Goal: Task Accomplishment & Management: Manage account settings

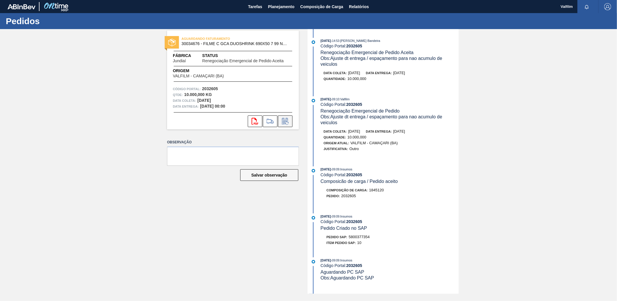
click at [290, 121] on button at bounding box center [285, 121] width 15 height 12
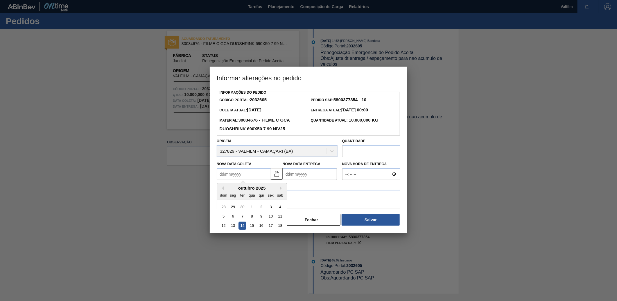
click at [268, 174] on Coleta2032605 "Nova Data Coleta" at bounding box center [244, 174] width 54 height 12
click at [278, 174] on img at bounding box center [276, 173] width 7 height 7
click at [258, 176] on Coleta2032605 "Nova Data Coleta" at bounding box center [244, 174] width 54 height 12
click at [223, 185] on div "[DATE] dom seg ter qua qui sex sab" at bounding box center [252, 191] width 70 height 17
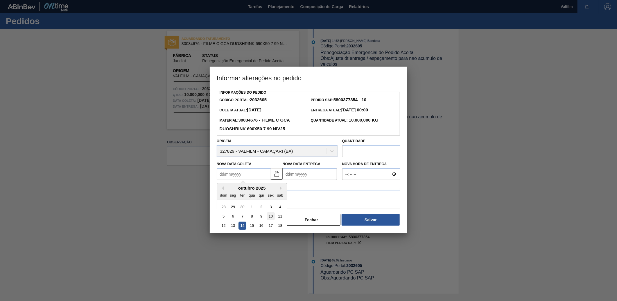
scroll to position [19, 0]
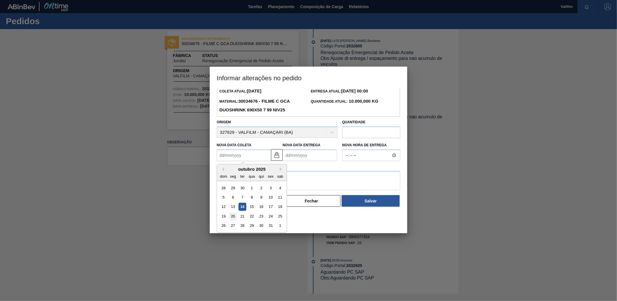
click at [231, 216] on div "20" at bounding box center [233, 216] width 8 height 8
type Coleta2032605 "[DATE]"
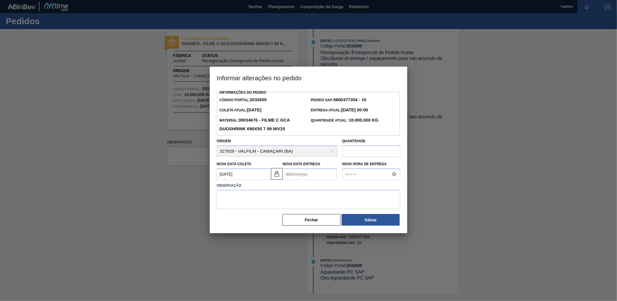
click at [286, 178] on Entrega2032605 "Nova Data Entrega" at bounding box center [310, 174] width 54 height 12
click at [292, 190] on div "outubro 2025" at bounding box center [318, 187] width 70 height 5
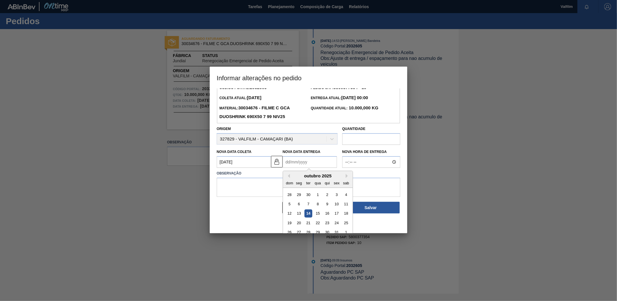
scroll to position [19, 0]
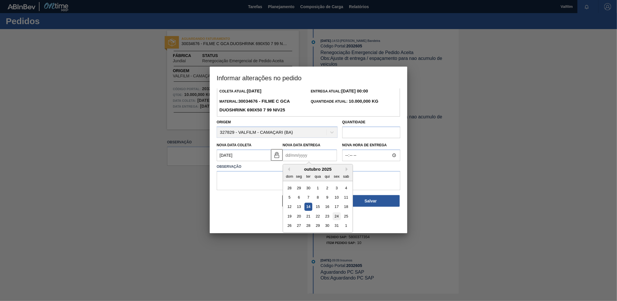
click at [338, 220] on div "24" at bounding box center [337, 216] width 8 height 8
type Entrega2032605 "[DATE]"
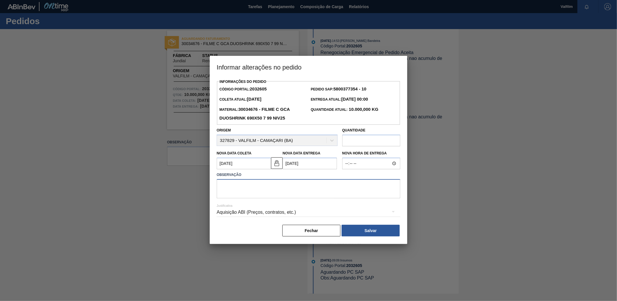
click at [304, 198] on textarea at bounding box center [309, 188] width 184 height 19
type textarea "A"
type textarea "Antecipação - otimização de carga"
click at [248, 211] on div "Aquisição ABI (Preços, contratos, etc.)" at bounding box center [309, 212] width 184 height 16
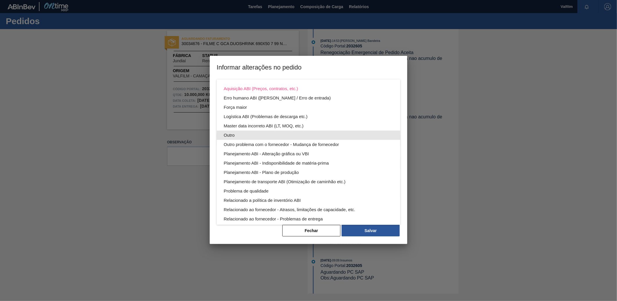
click at [237, 138] on div "Outro" at bounding box center [309, 134] width 170 height 9
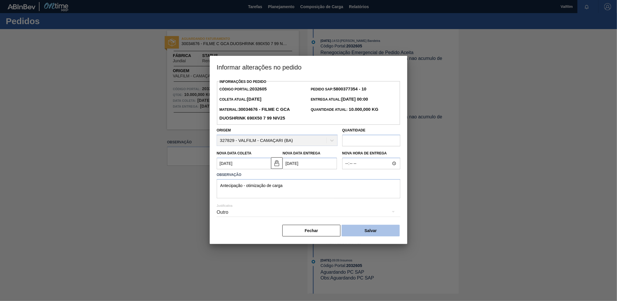
click at [370, 228] on button "Salvar" at bounding box center [371, 231] width 58 height 12
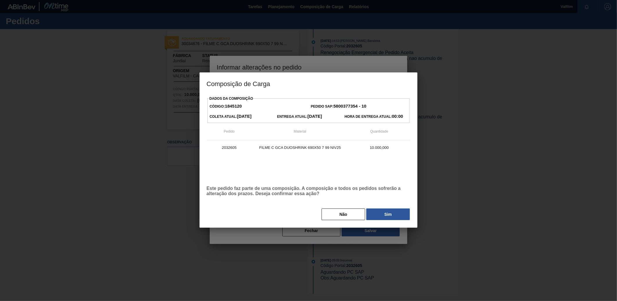
drag, startPoint x: 379, startPoint y: 211, endPoint x: 375, endPoint y: 211, distance: 4.4
click at [379, 210] on button "Sim" at bounding box center [388, 214] width 44 height 12
